Goal: Task Accomplishment & Management: Use online tool/utility

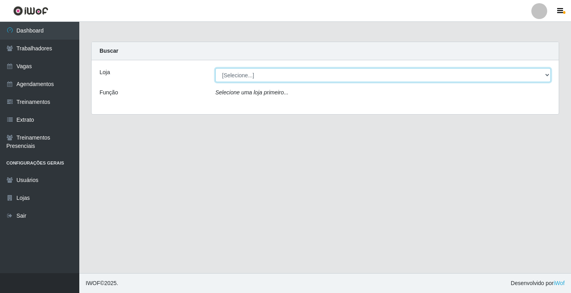
click at [231, 75] on select "[Selecione...] Edilicya Supermercado" at bounding box center [383, 75] width 336 height 14
select select "460"
click at [215, 68] on select "[Selecione...] Edilicya Supermercado" at bounding box center [383, 75] width 336 height 14
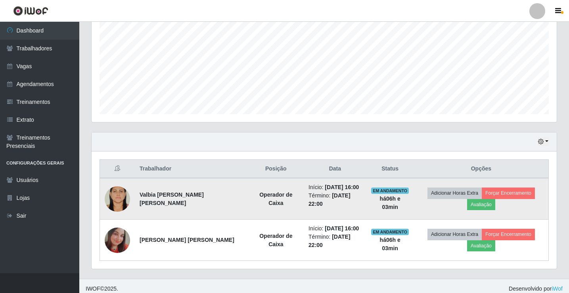
scroll to position [175, 0]
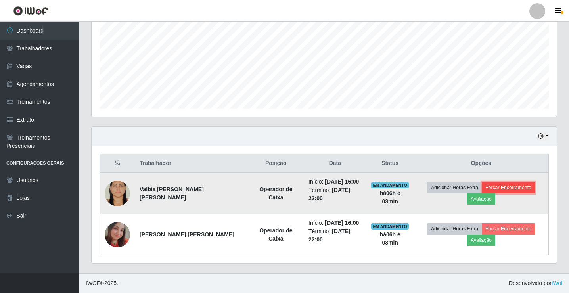
click at [508, 186] on button "Forçar Encerramento" at bounding box center [508, 187] width 53 height 11
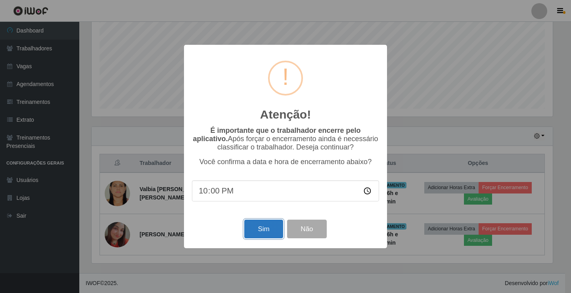
click at [278, 230] on button "Sim" at bounding box center [263, 229] width 38 height 19
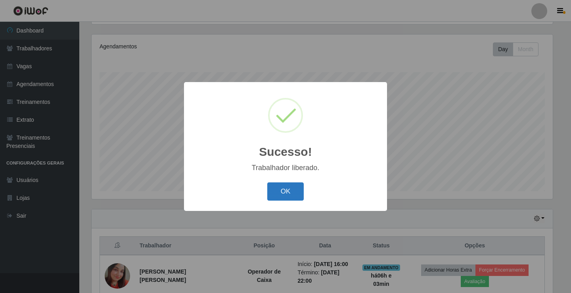
click at [292, 194] on button "OK" at bounding box center [285, 191] width 37 height 19
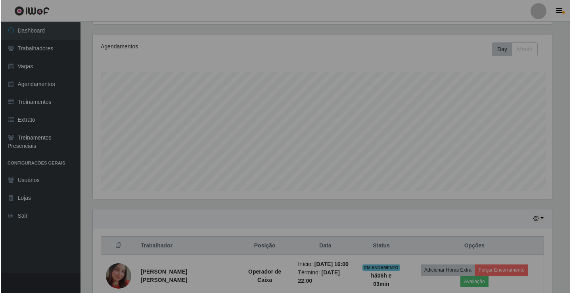
scroll to position [165, 465]
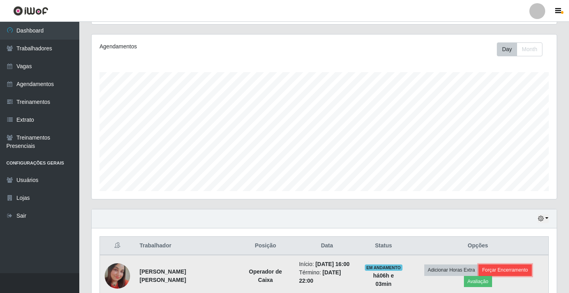
click at [505, 267] on button "Forçar Encerramento" at bounding box center [505, 270] width 53 height 11
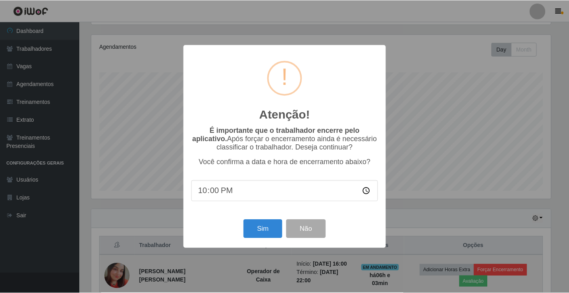
scroll to position [165, 461]
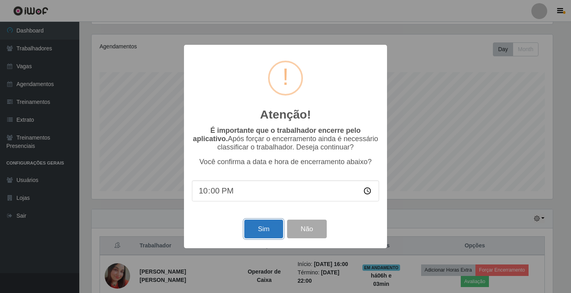
click at [257, 233] on button "Sim" at bounding box center [263, 229] width 38 height 19
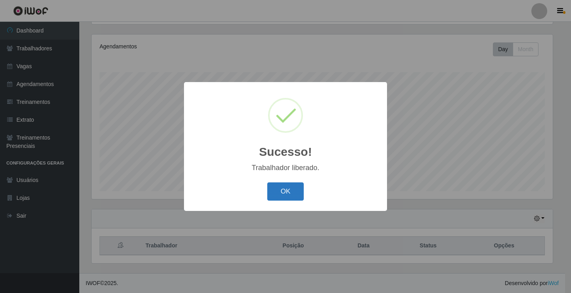
click at [283, 187] on button "OK" at bounding box center [285, 191] width 37 height 19
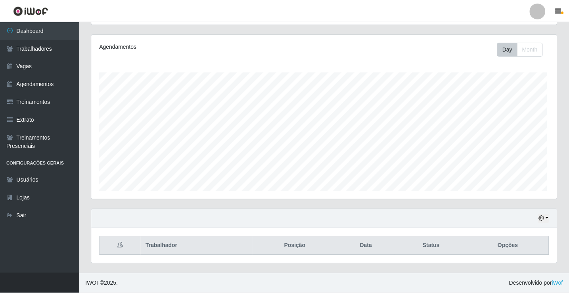
scroll to position [165, 465]
